Goal: Navigation & Orientation: Find specific page/section

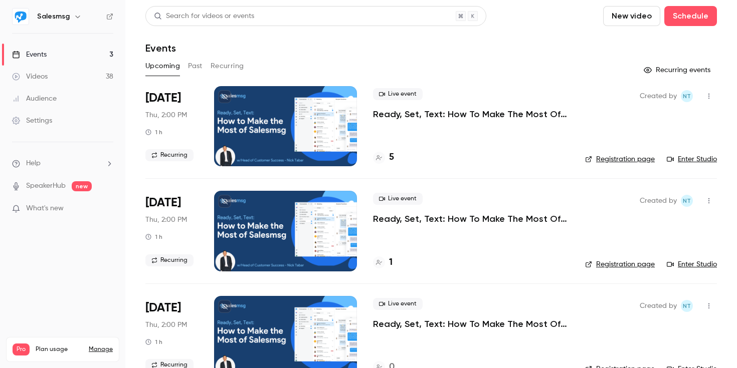
click at [389, 157] on h4 "5" at bounding box center [391, 158] width 5 height 14
click at [682, 161] on link "Enter Studio" at bounding box center [692, 159] width 50 height 10
